Goal: Task Accomplishment & Management: Manage account settings

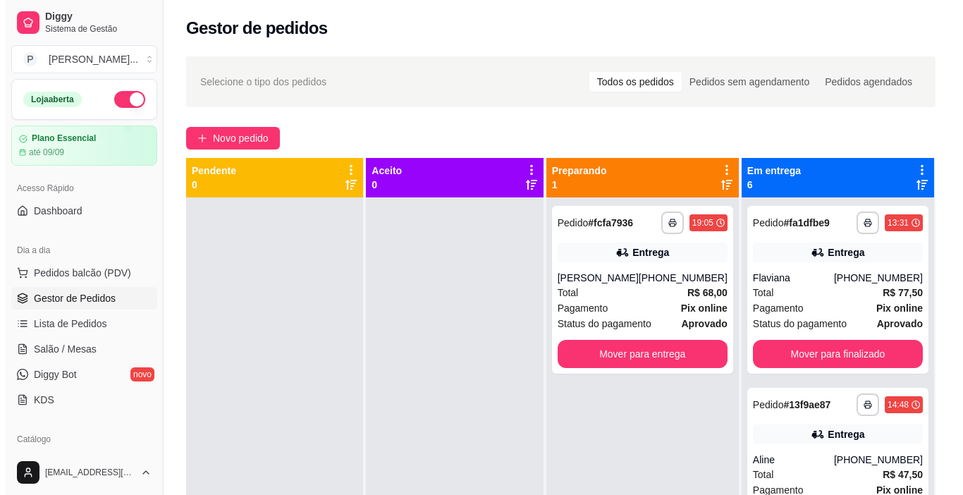
scroll to position [15, 0]
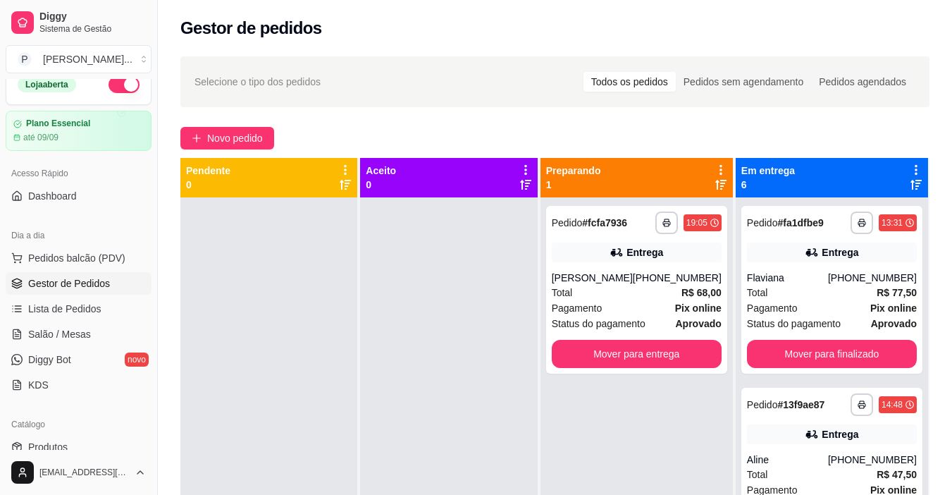
click at [68, 431] on div "Catálogo" at bounding box center [79, 424] width 146 height 23
click at [123, 446] on link "Produtos" at bounding box center [79, 447] width 146 height 23
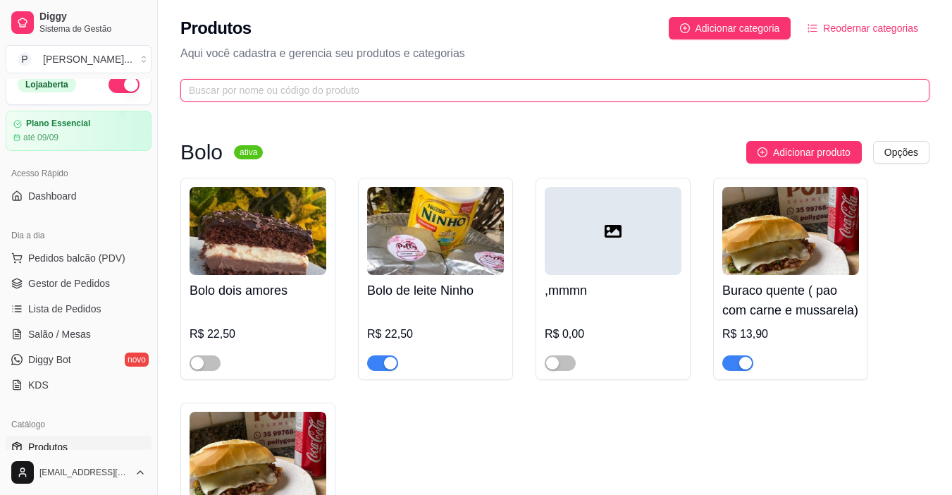
click at [289, 87] on input "text" at bounding box center [549, 90] width 721 height 16
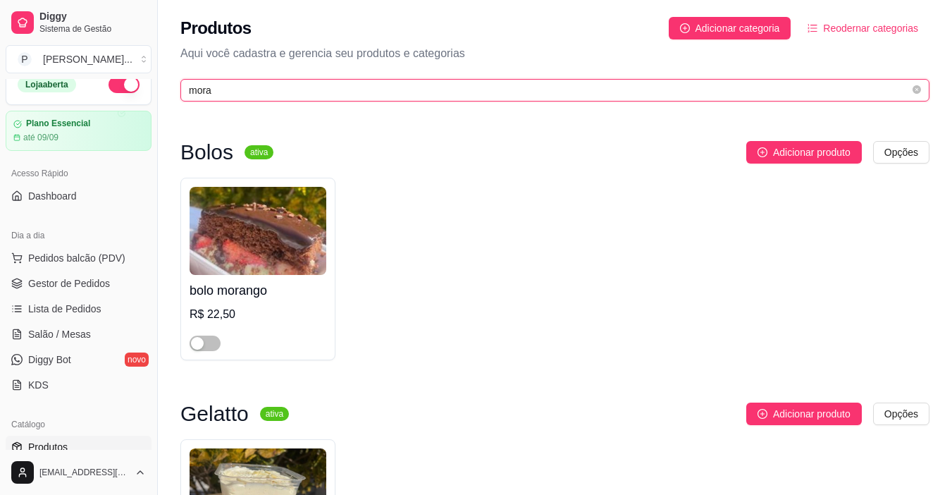
click at [289, 87] on input "mora" at bounding box center [549, 90] width 721 height 16
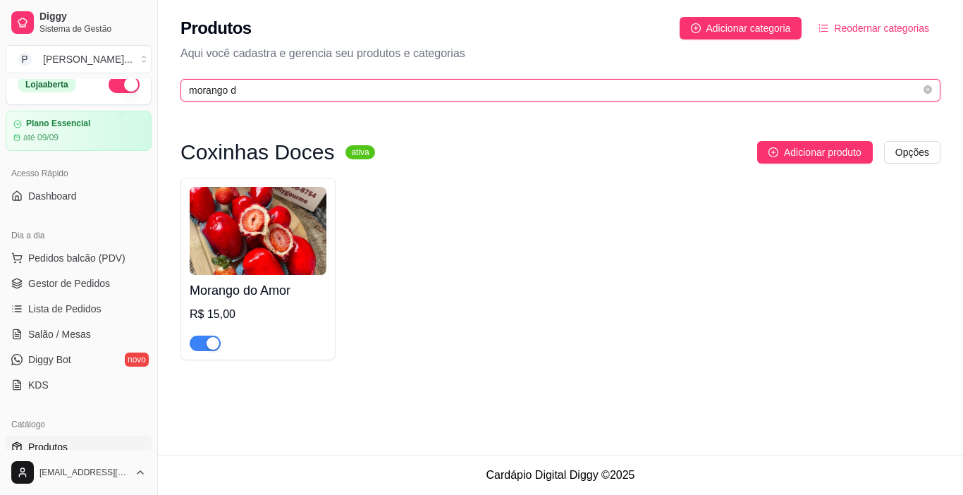
type input "morango d"
click at [214, 348] on div "button" at bounding box center [213, 343] width 13 height 13
click at [195, 341] on div "button" at bounding box center [197, 343] width 13 height 13
click at [209, 346] on div "button" at bounding box center [213, 343] width 13 height 13
